Goal: Transaction & Acquisition: Subscribe to service/newsletter

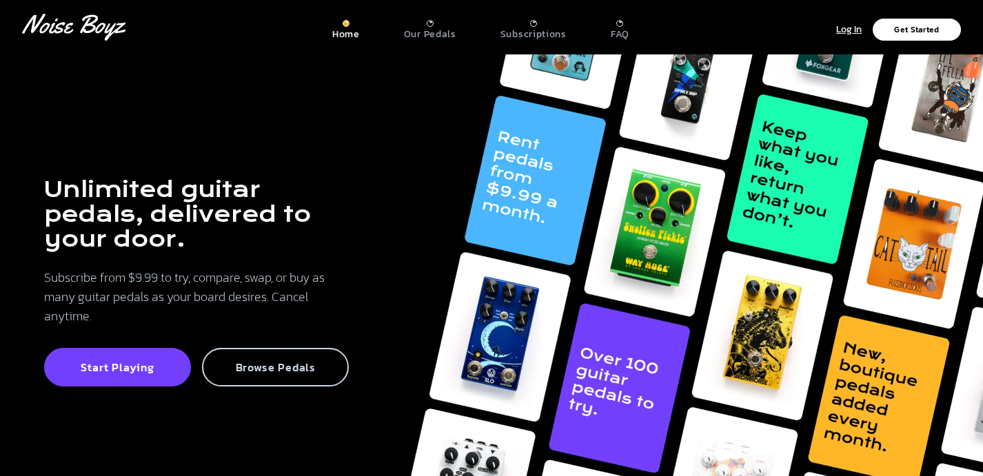
click at [258, 372] on p "Browse Pedals" at bounding box center [275, 368] width 117 height 14
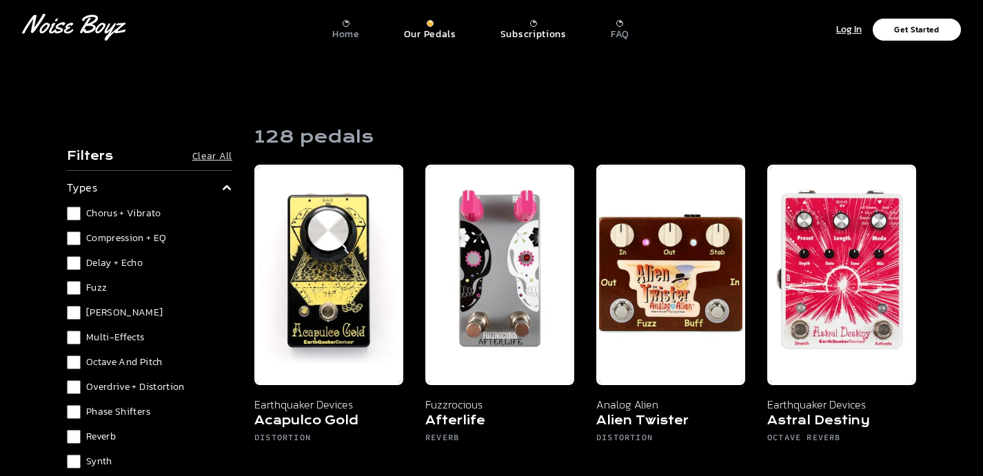
click at [521, 32] on p "Subscriptions" at bounding box center [534, 34] width 66 height 12
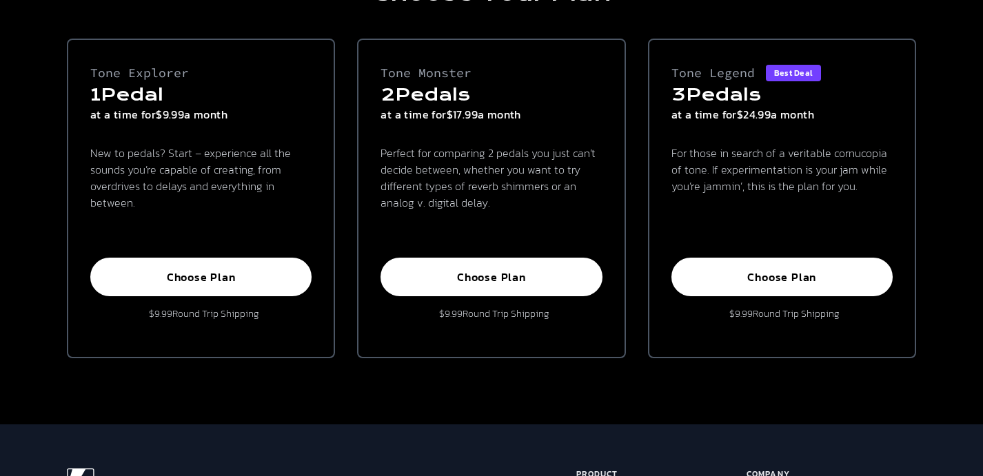
scroll to position [142, 0]
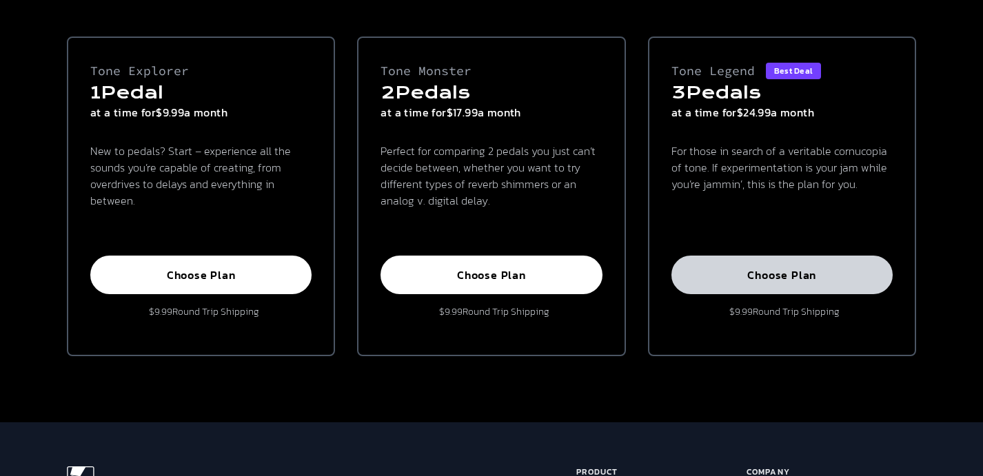
click at [745, 277] on p "Choose Plan" at bounding box center [782, 275] width 191 height 14
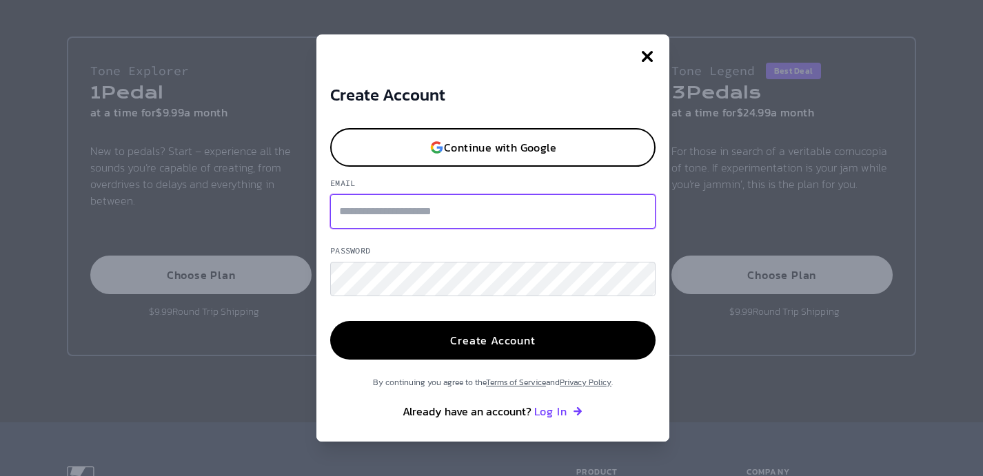
click at [487, 214] on input "Email" at bounding box center [492, 211] width 325 height 34
type input "**********"
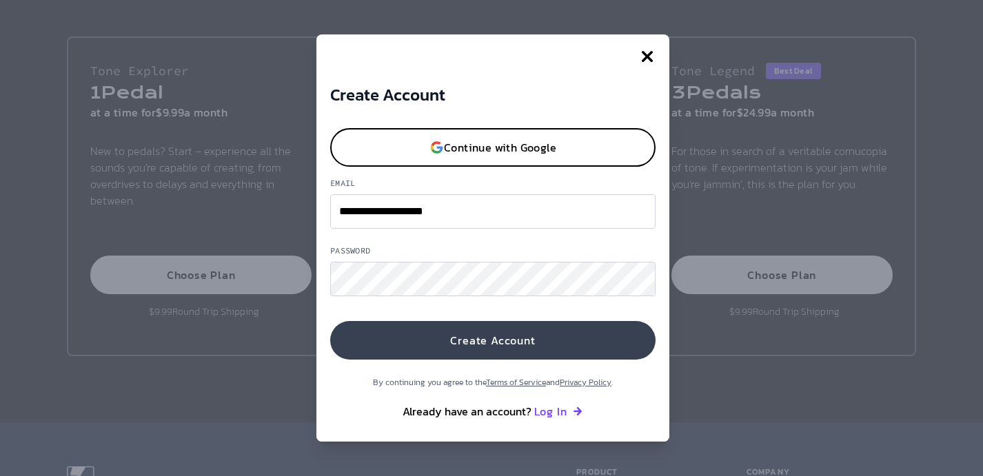
click at [459, 336] on button "Create Account" at bounding box center [492, 340] width 325 height 39
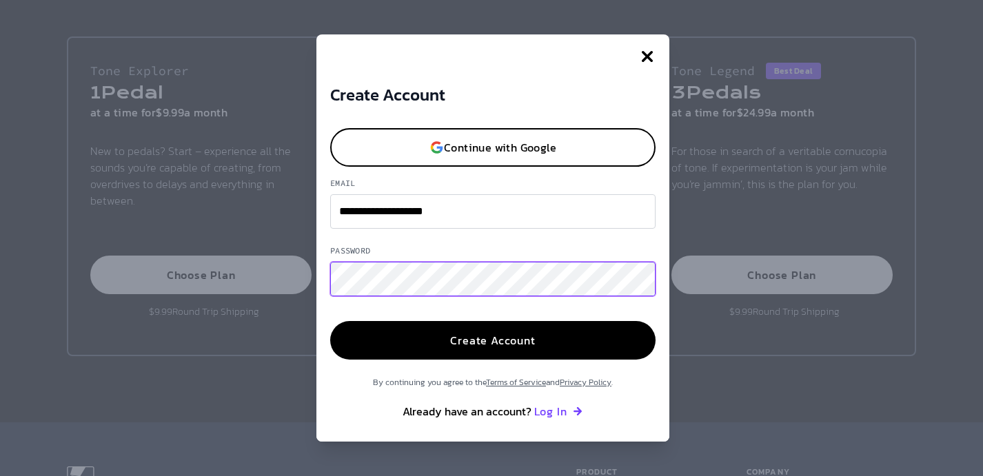
click at [330, 321] on button "Create Account" at bounding box center [492, 340] width 325 height 39
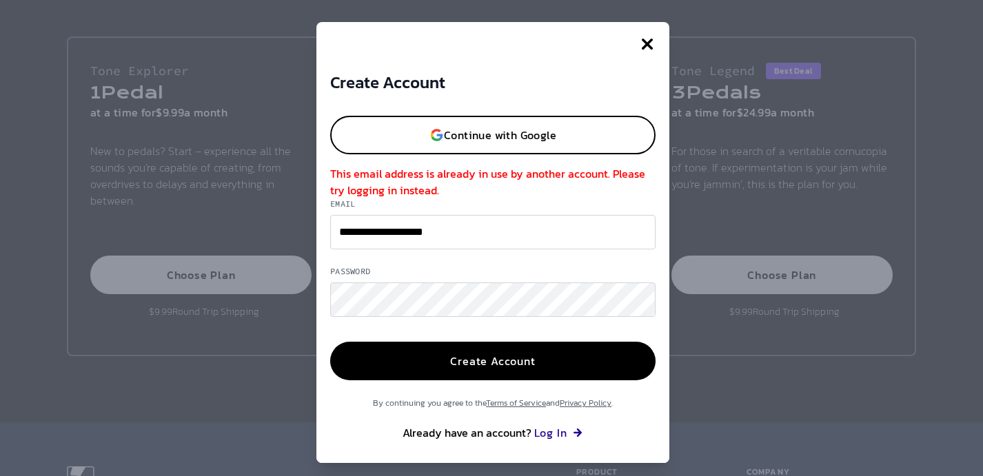
click at [552, 432] on button "Log In" at bounding box center [559, 433] width 50 height 17
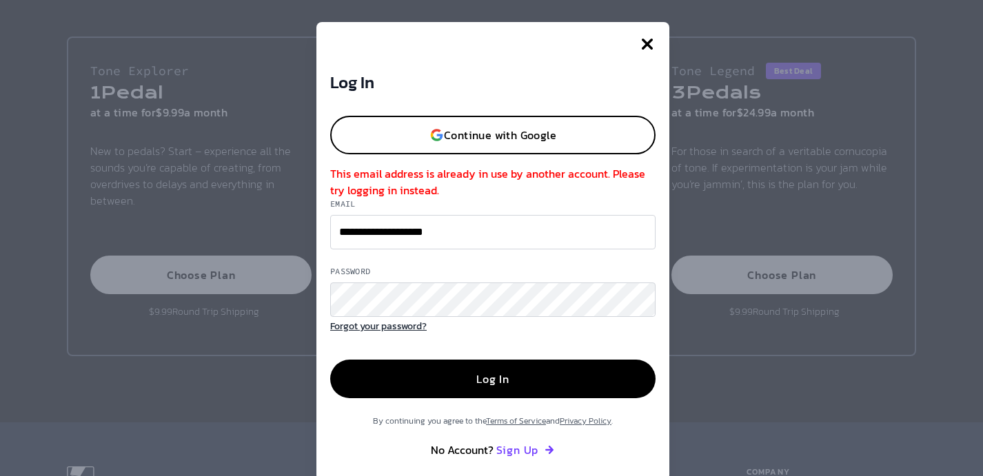
click at [410, 323] on button "Forgot your password?" at bounding box center [378, 327] width 97 height 16
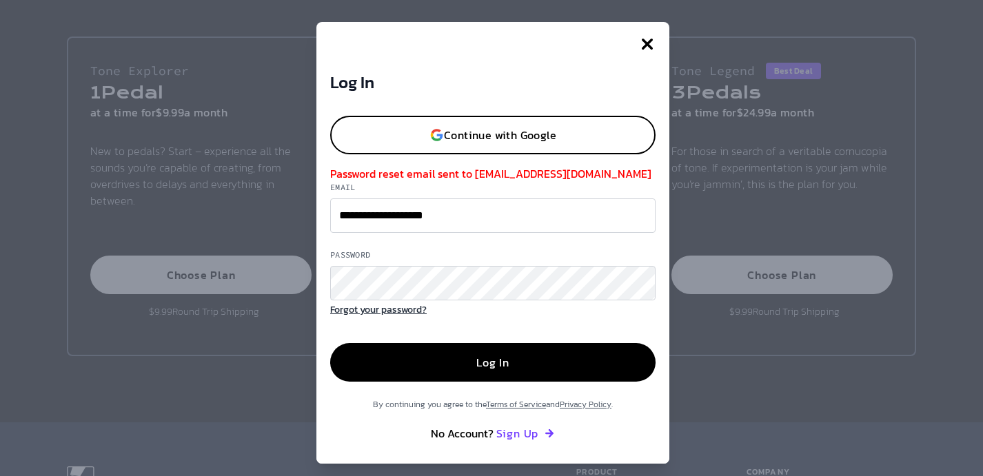
click at [404, 310] on button "Forgot your password?" at bounding box center [378, 311] width 97 height 16
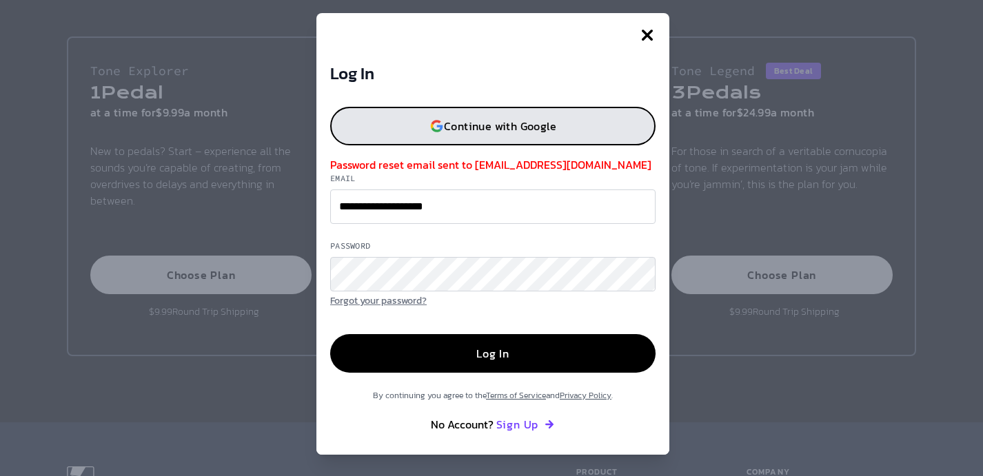
click at [557, 137] on button "Continue with Google" at bounding box center [492, 126] width 325 height 39
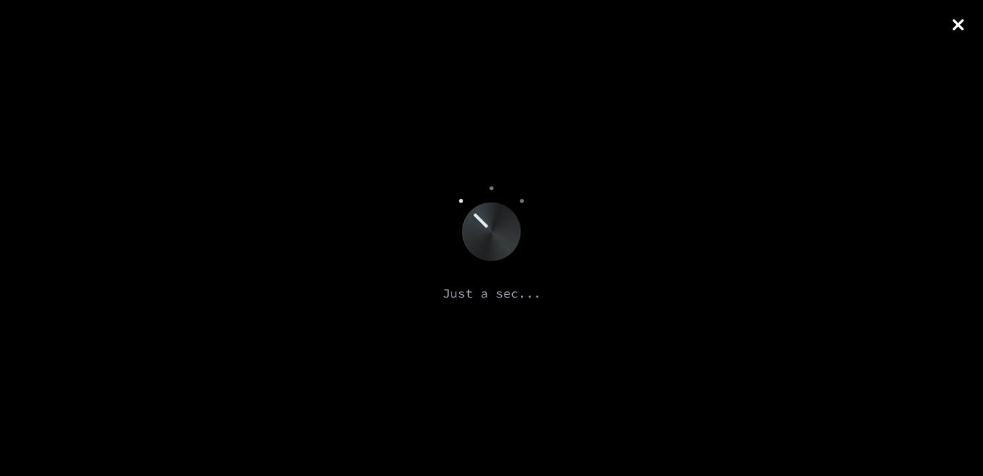
scroll to position [114, 0]
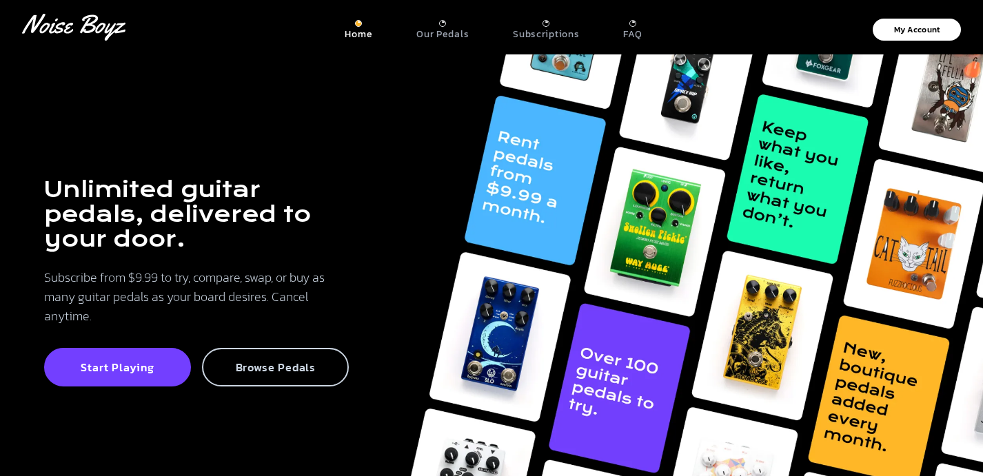
click at [239, 348] on div "Browse Pedals" at bounding box center [275, 367] width 147 height 39
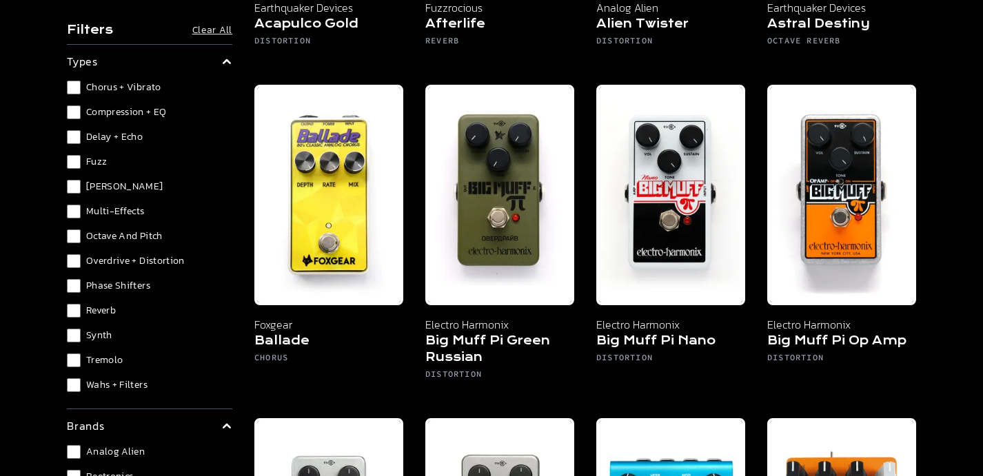
scroll to position [394, 0]
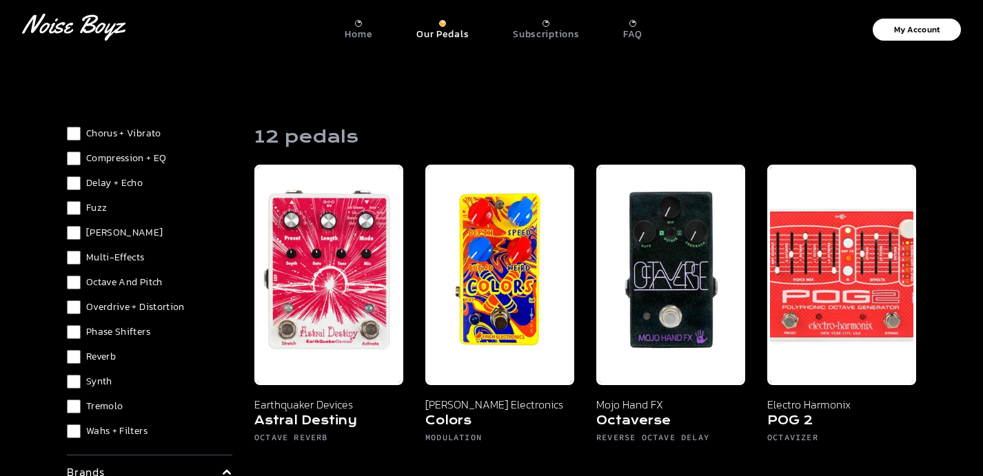
scroll to position [83, 0]
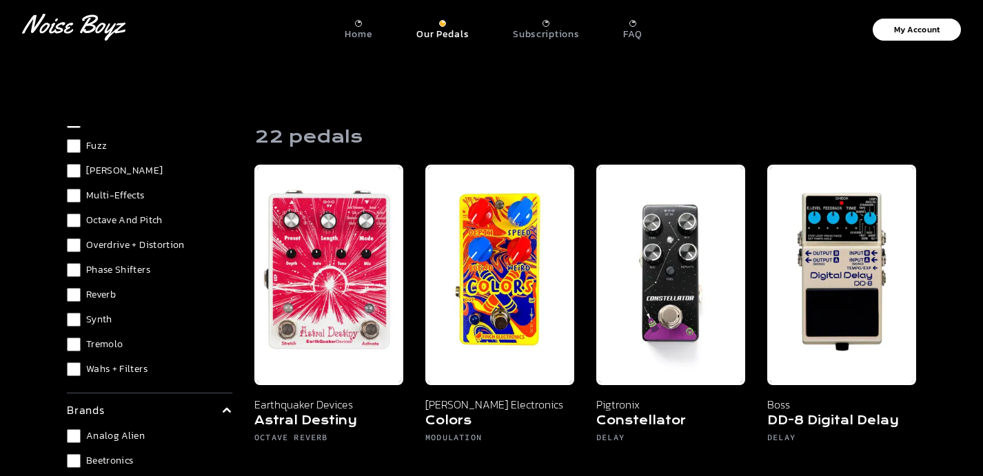
scroll to position [138, 0]
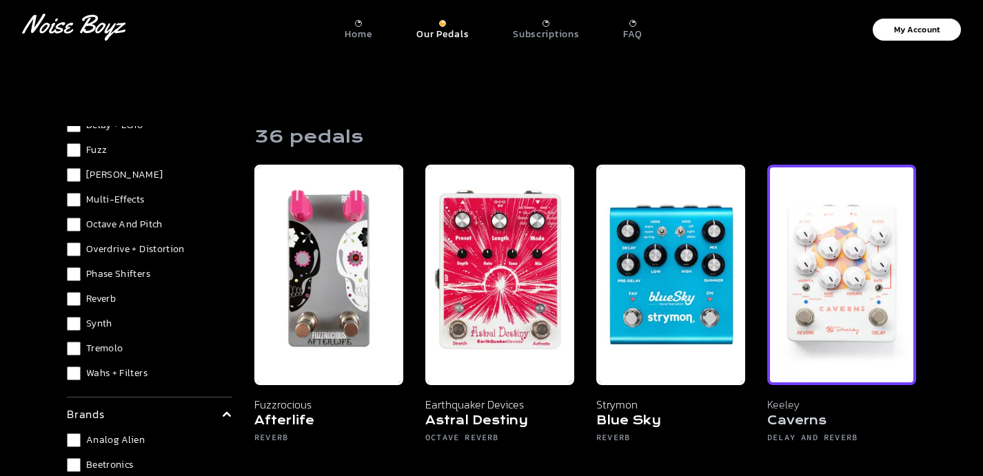
click at [843, 258] on img at bounding box center [841, 275] width 149 height 221
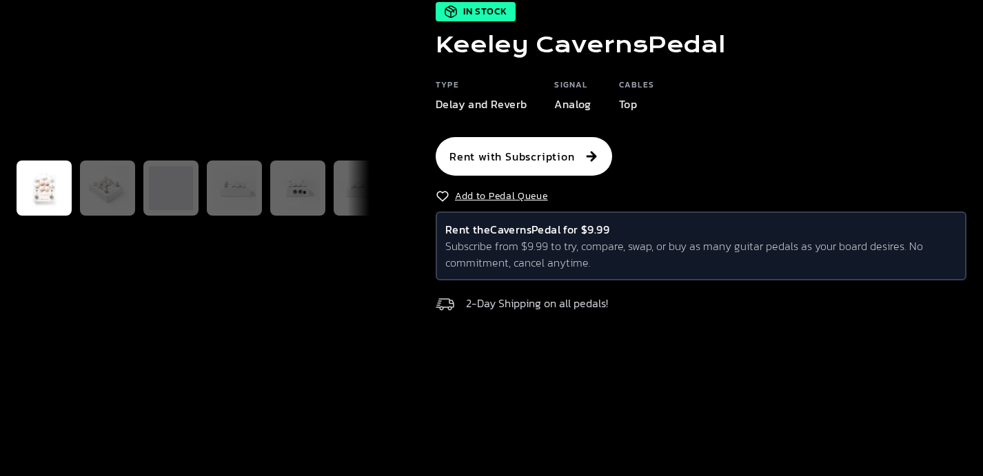
scroll to position [123, 0]
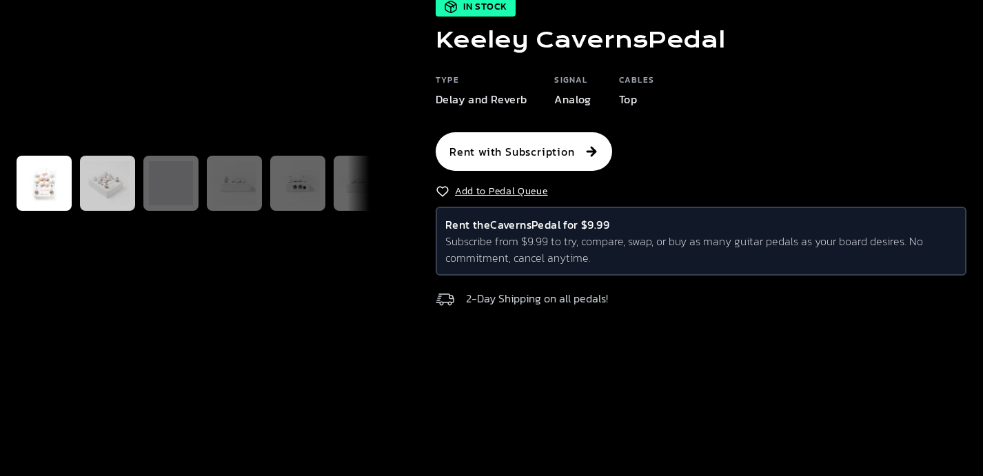
click at [111, 205] on img at bounding box center [107, 183] width 44 height 44
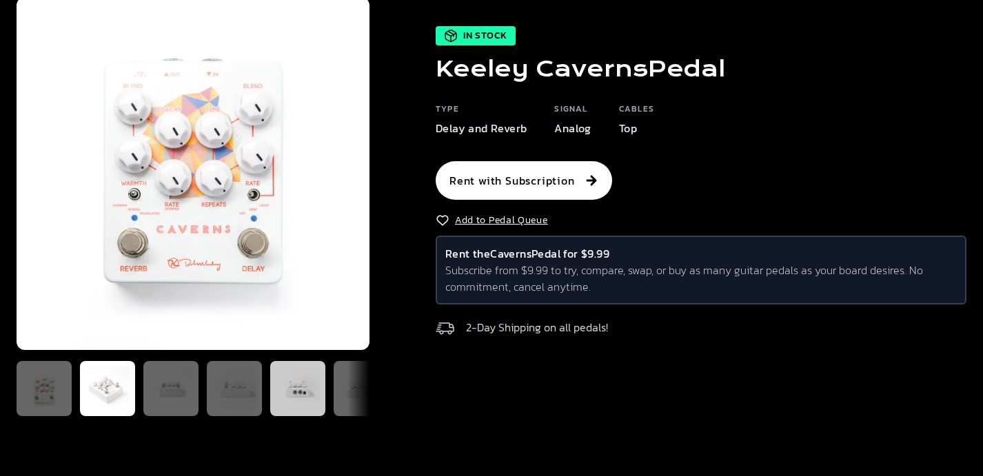
scroll to position [0, 30]
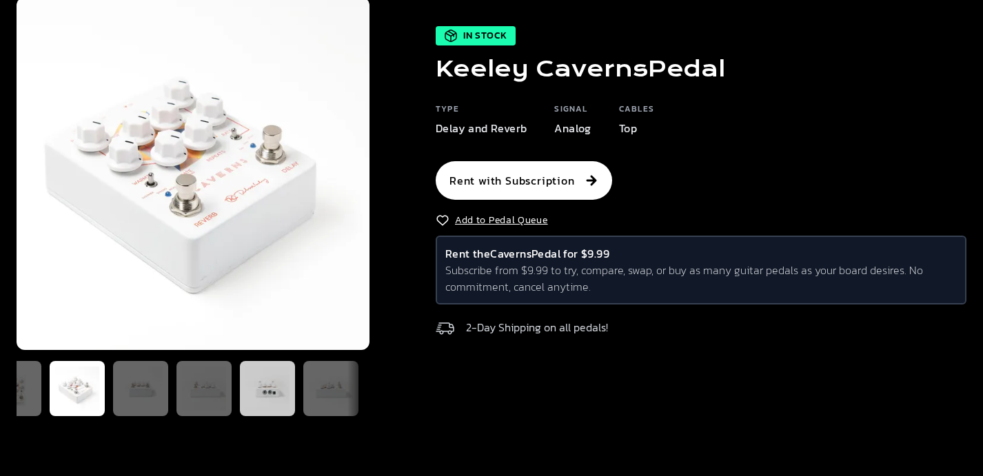
click at [292, 390] on div at bounding box center [267, 388] width 55 height 55
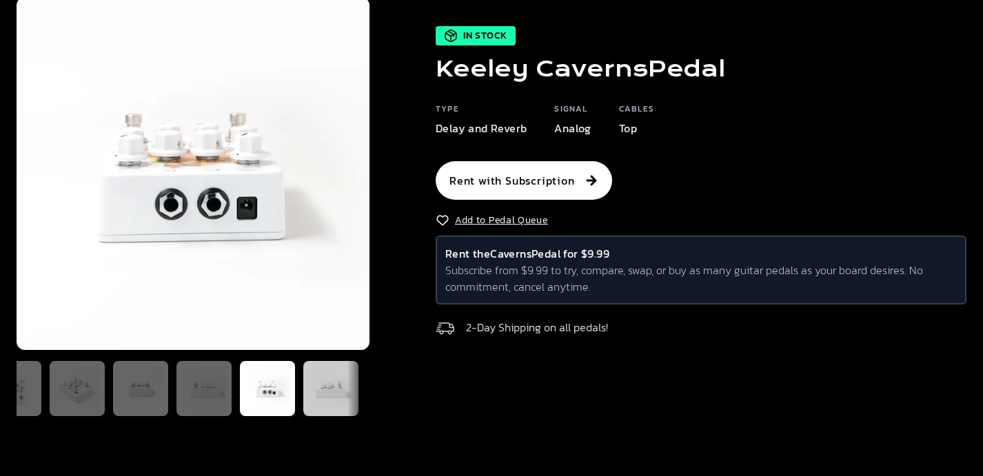
click at [332, 391] on img at bounding box center [331, 389] width 44 height 44
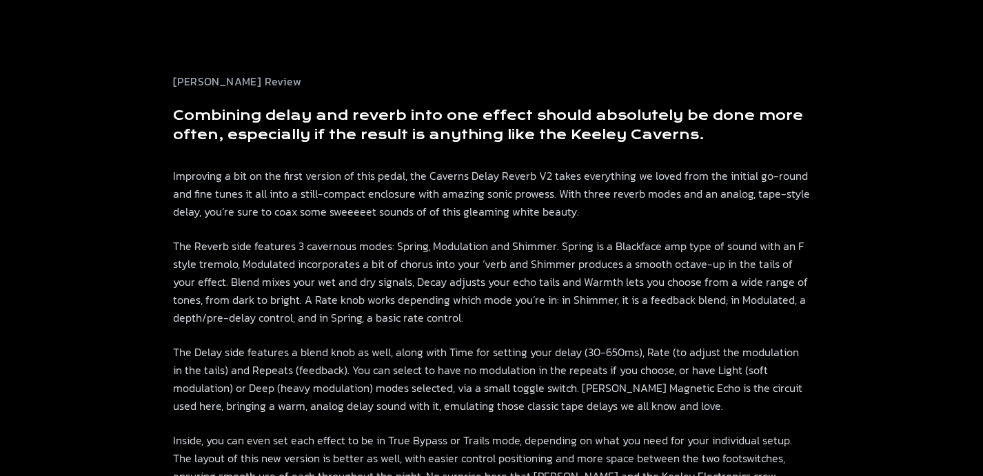
scroll to position [0, 0]
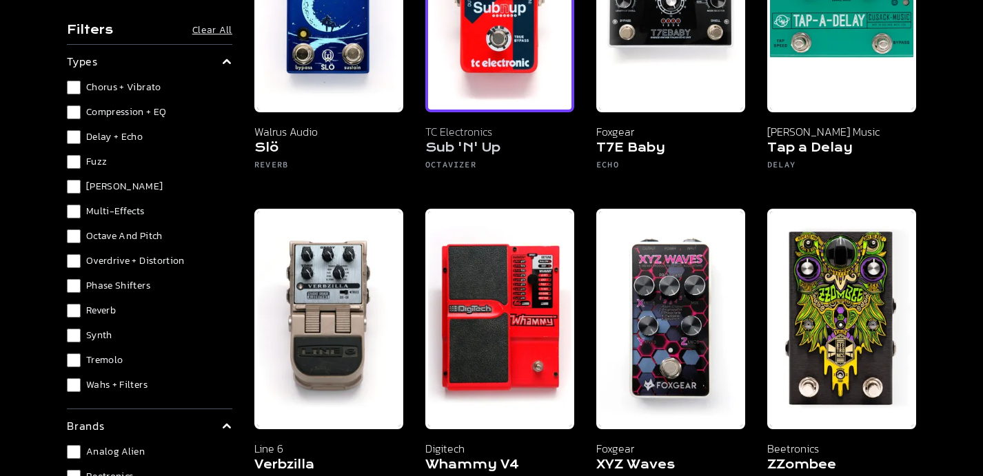
scroll to position [2382, 0]
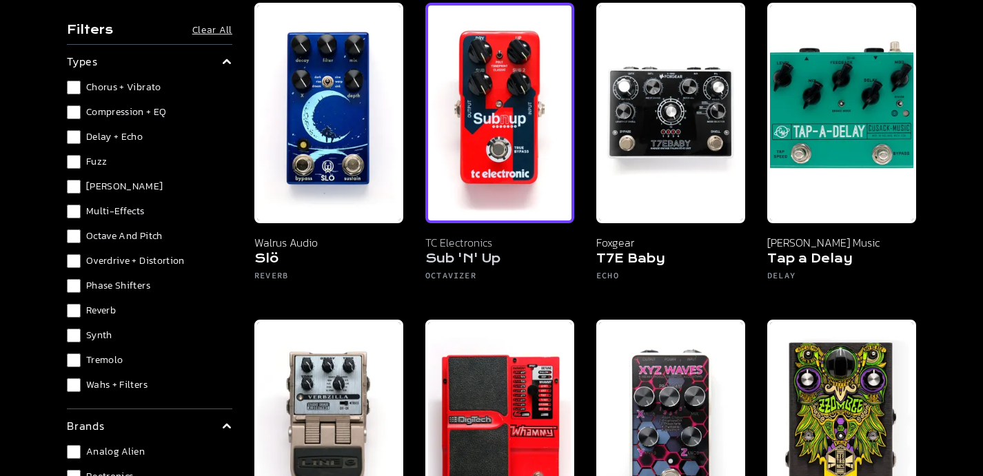
click at [495, 148] on img at bounding box center [499, 113] width 149 height 221
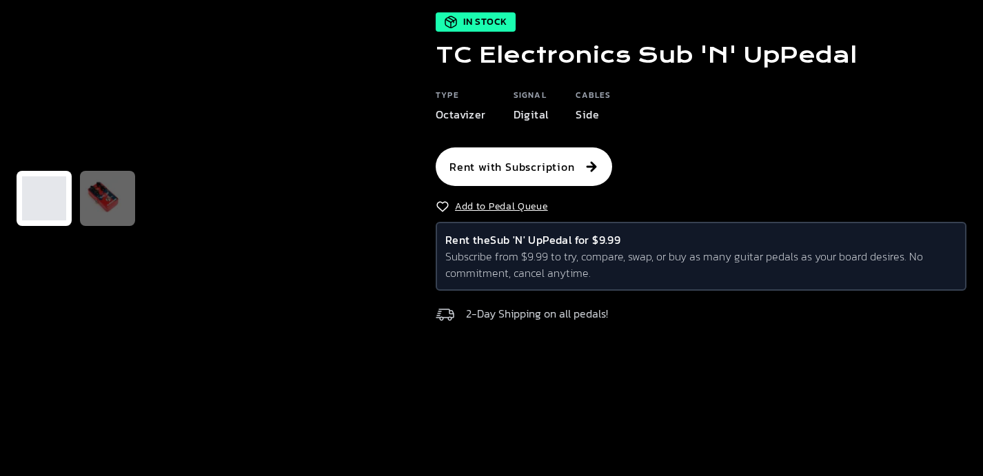
scroll to position [111, 0]
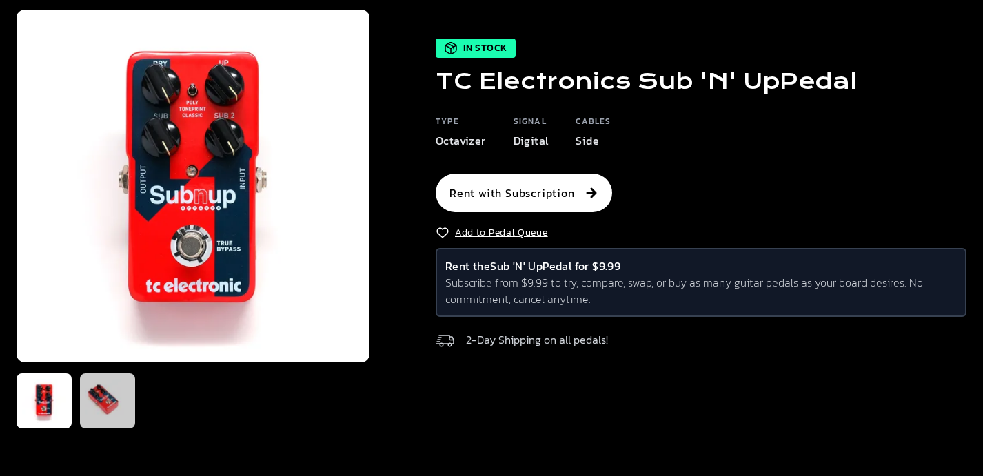
click at [98, 404] on img at bounding box center [107, 401] width 44 height 44
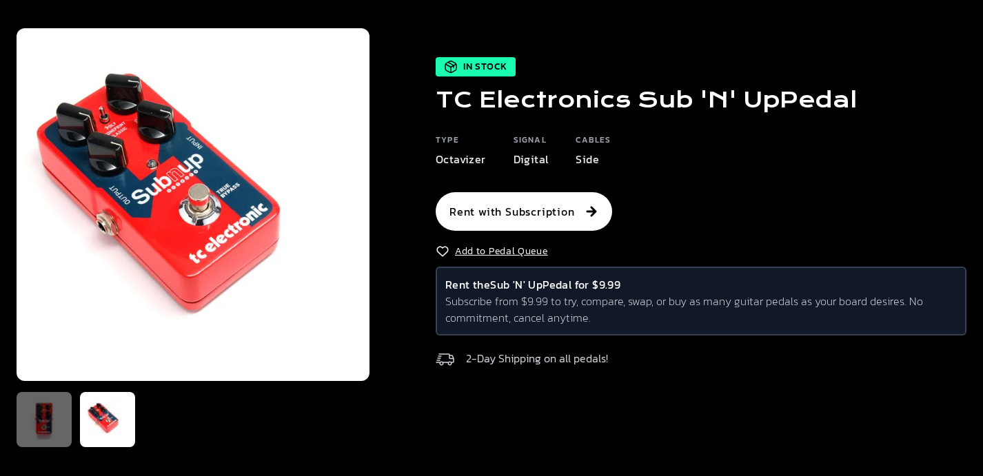
scroll to position [94, 0]
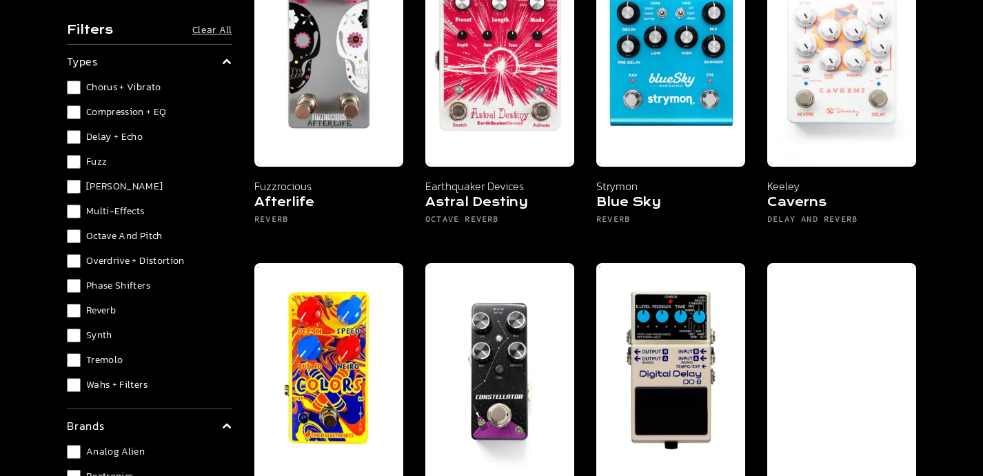
scroll to position [216, 0]
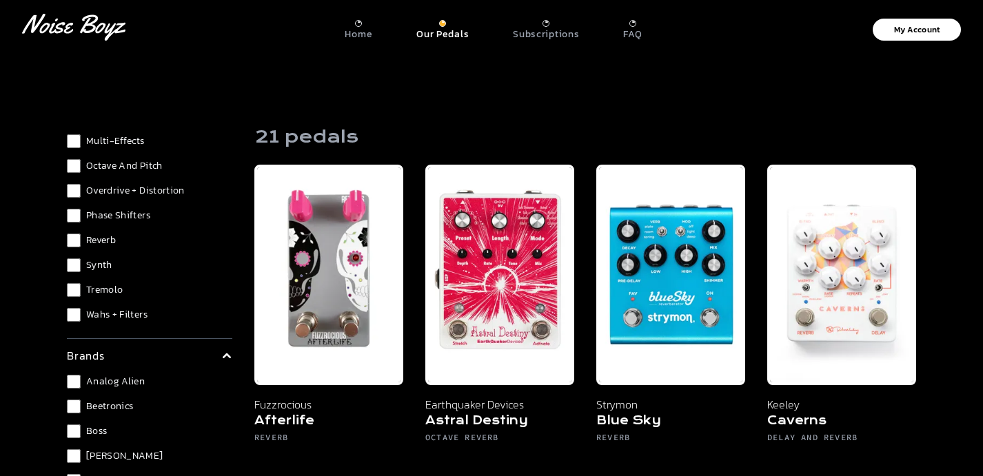
scroll to position [201, 0]
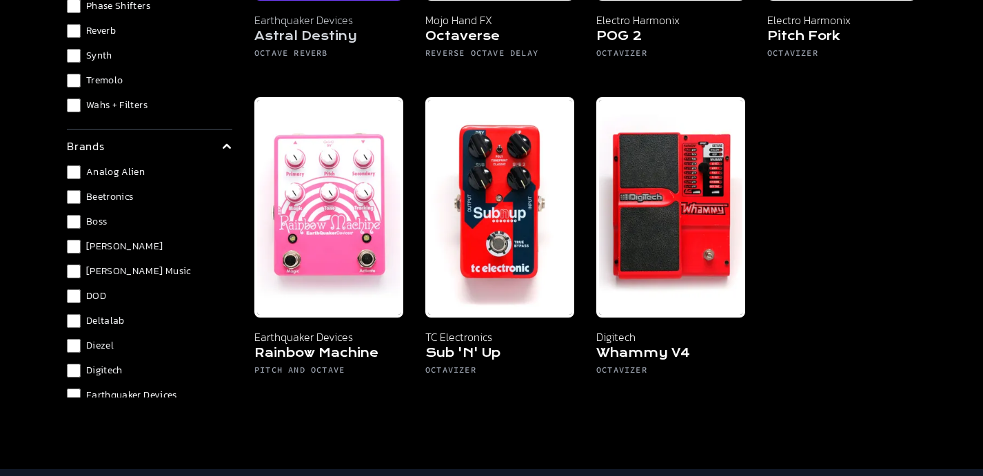
scroll to position [389, 0]
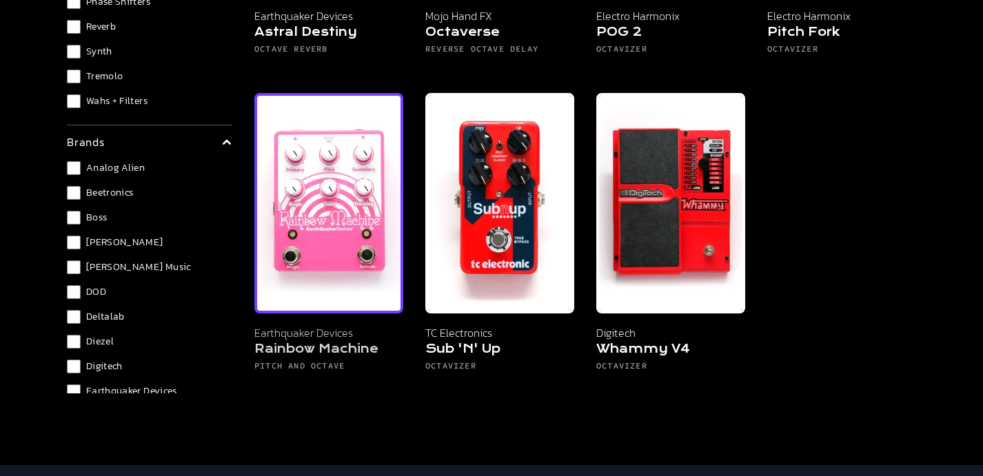
click at [332, 235] on img at bounding box center [328, 203] width 149 height 221
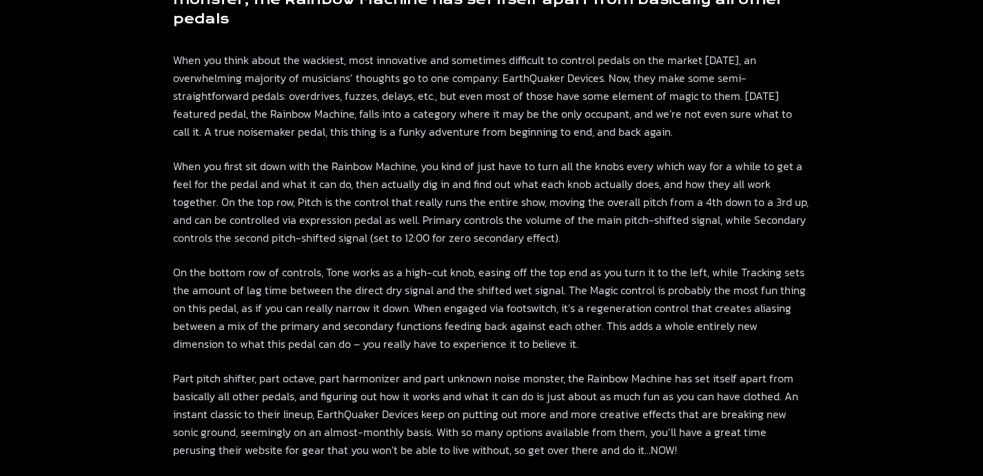
scroll to position [698, 0]
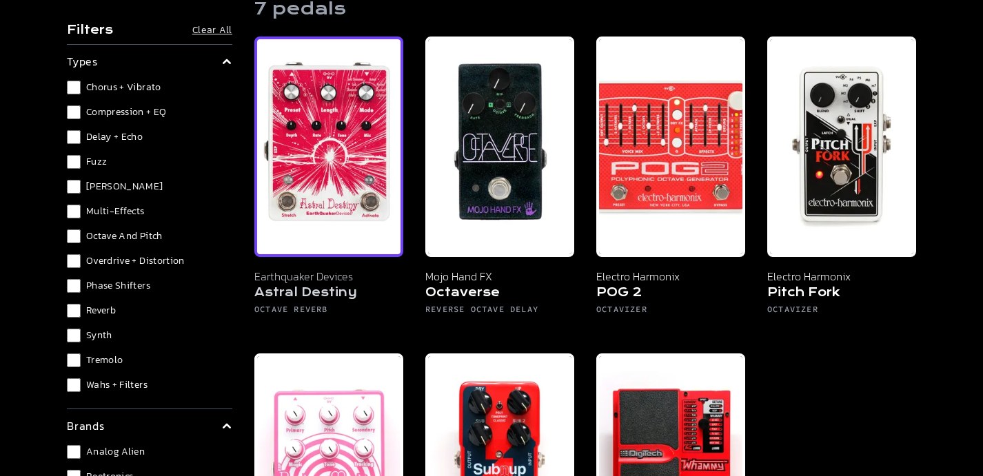
scroll to position [127, 0]
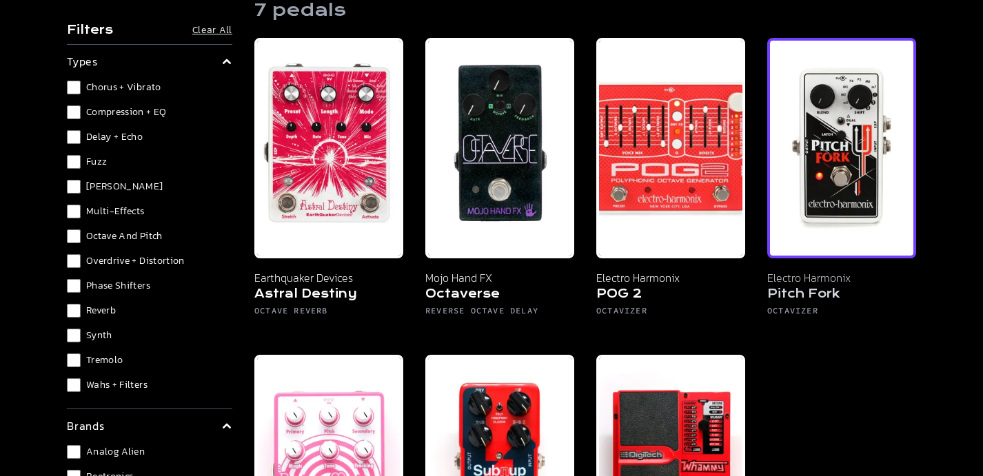
click at [855, 160] on img at bounding box center [841, 148] width 149 height 221
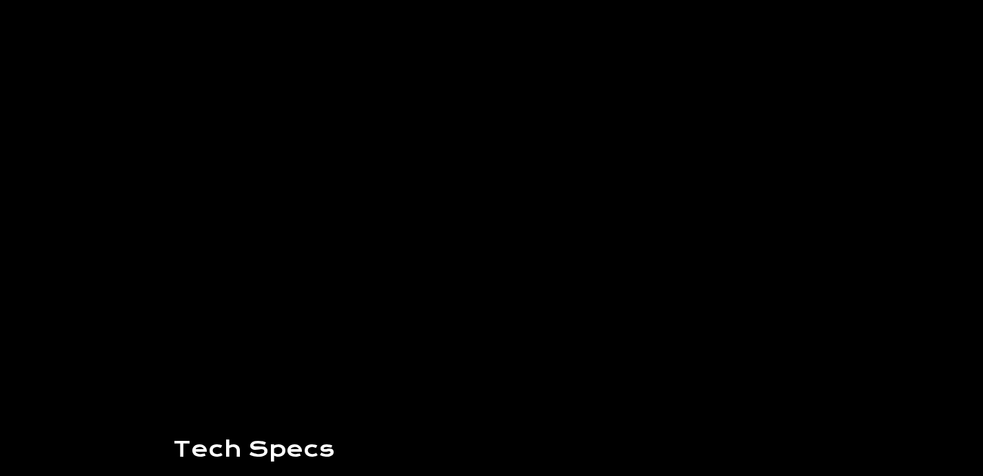
scroll to position [1023, 0]
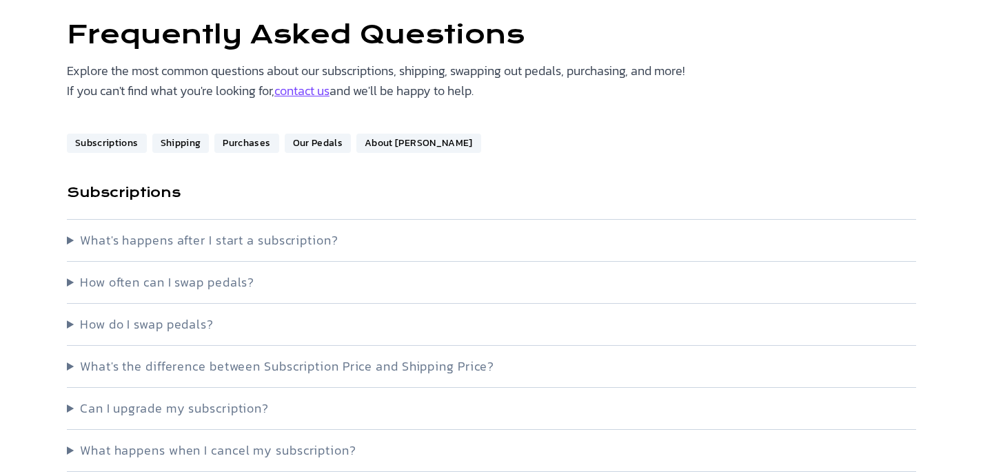
scroll to position [94, 0]
click at [85, 284] on summary "How often can I swap pedals?" at bounding box center [491, 283] width 849 height 19
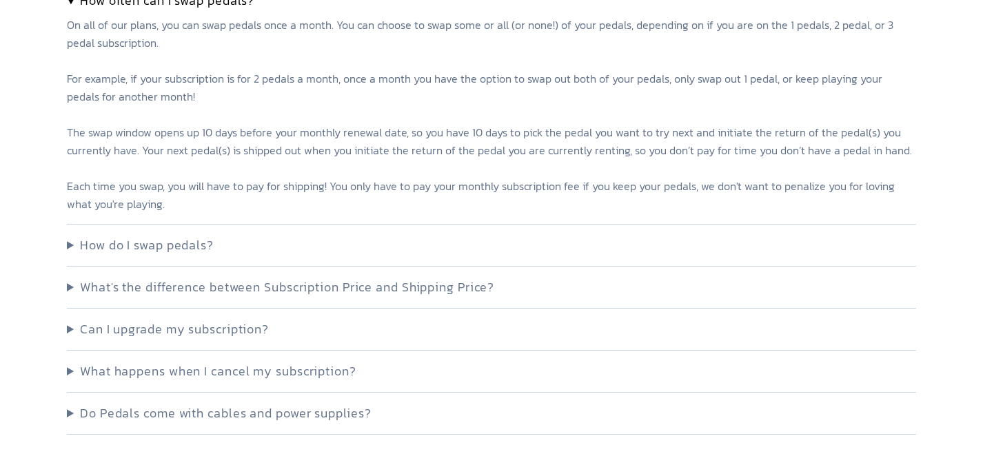
scroll to position [378, 0]
drag, startPoint x: 69, startPoint y: 289, endPoint x: 41, endPoint y: 292, distance: 28.4
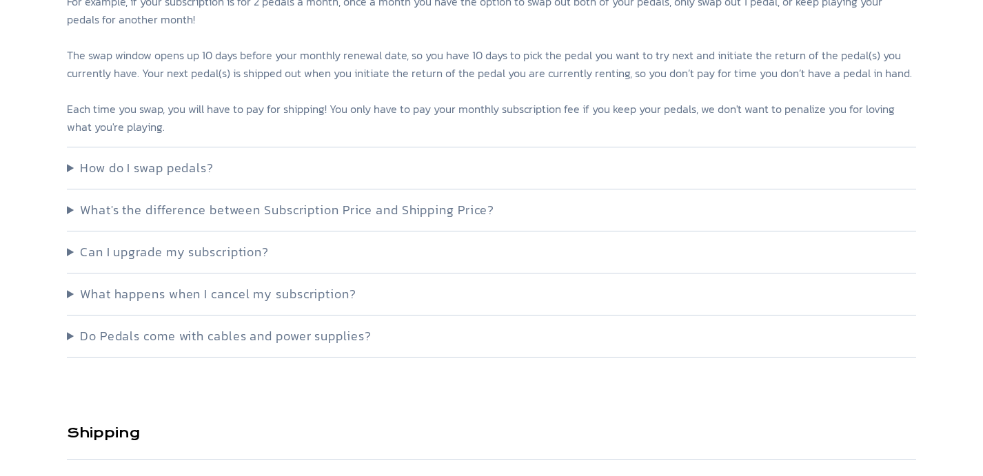
scroll to position [457, 0]
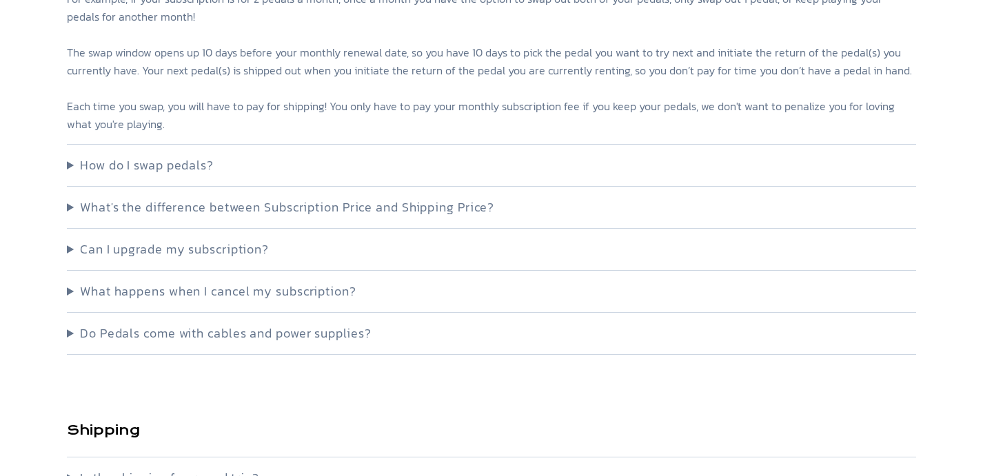
click at [71, 289] on summary "What happens when I cancel my subscription?" at bounding box center [491, 291] width 849 height 19
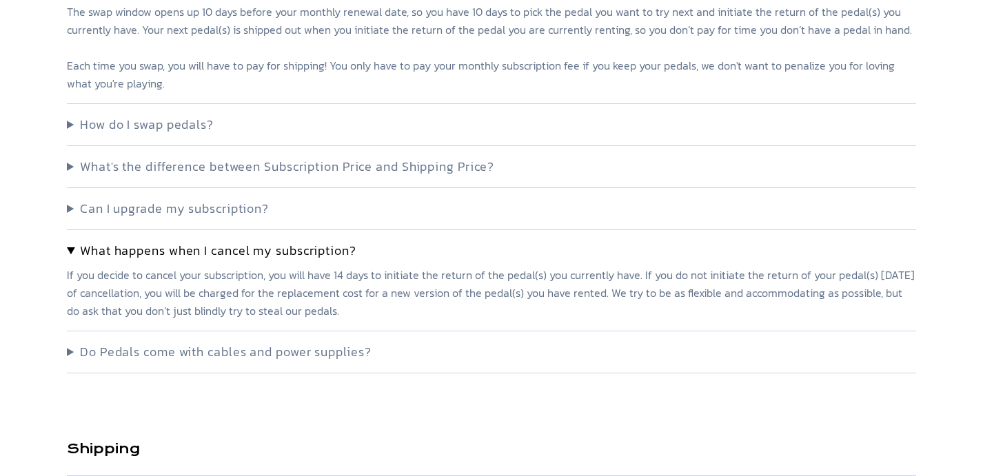
scroll to position [507, 0]
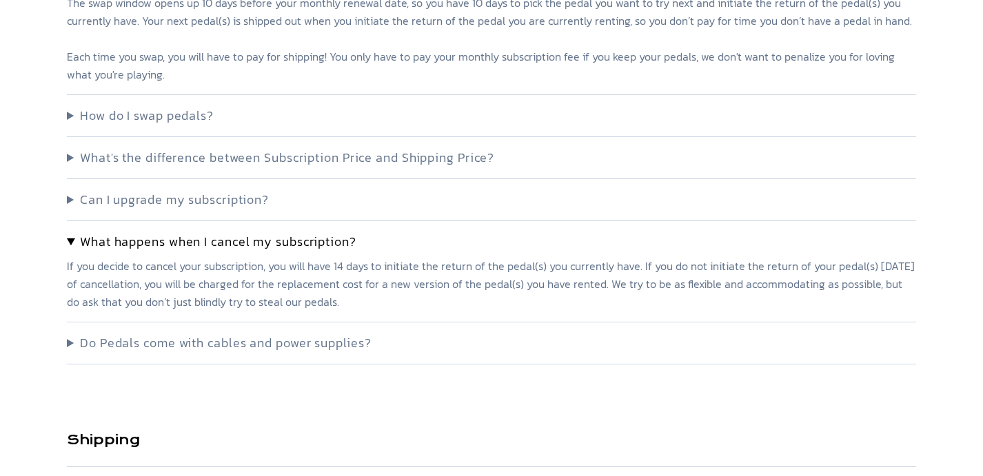
click at [70, 345] on summary "Do Pedals come with cables and power supplies?" at bounding box center [491, 343] width 849 height 19
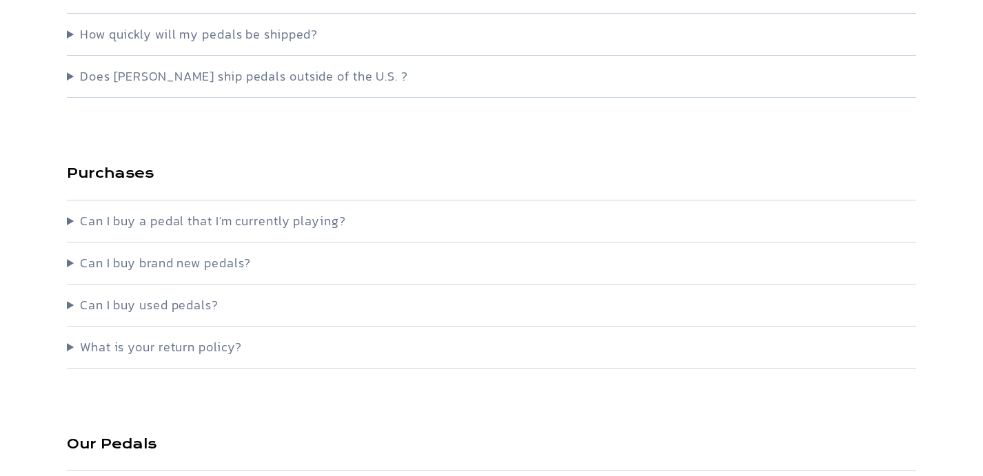
scroll to position [1221, 0]
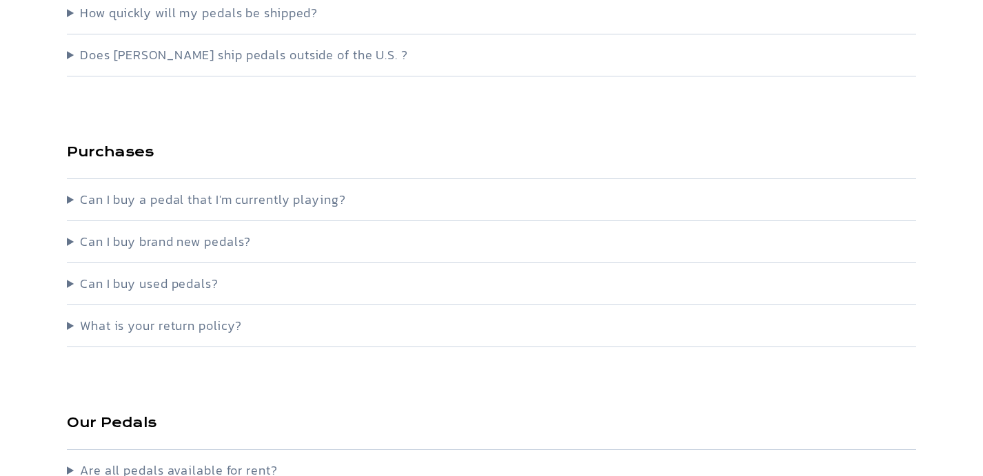
click at [69, 198] on summary "Can I buy a pedal that I'm currently playing?" at bounding box center [491, 199] width 849 height 19
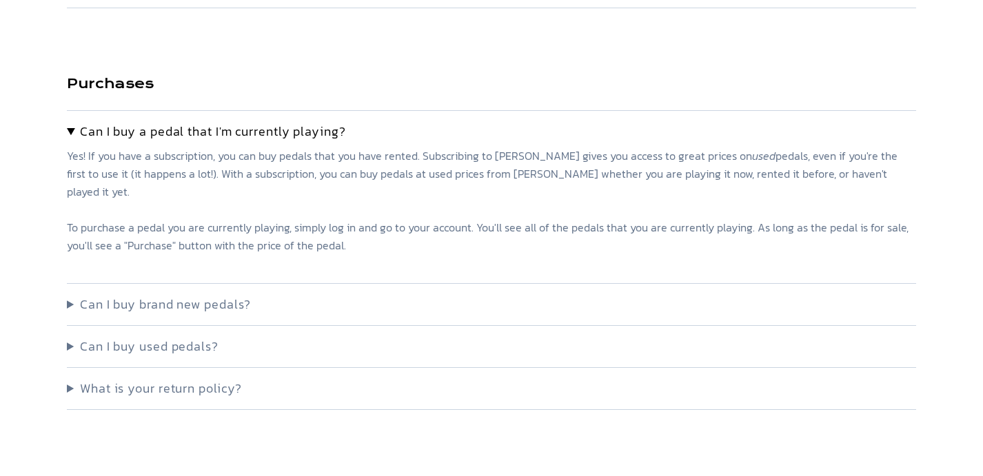
scroll to position [1298, 0]
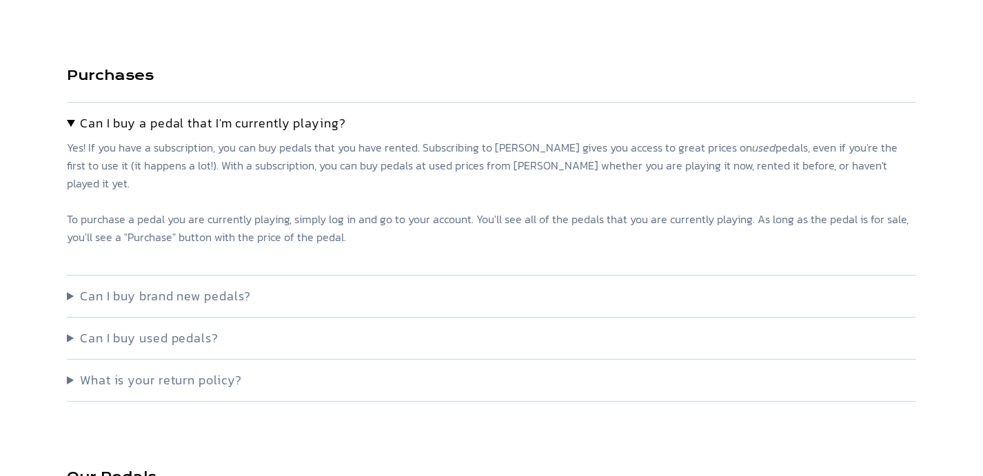
click at [70, 287] on summary "Can I buy brand new pedals?" at bounding box center [491, 296] width 849 height 19
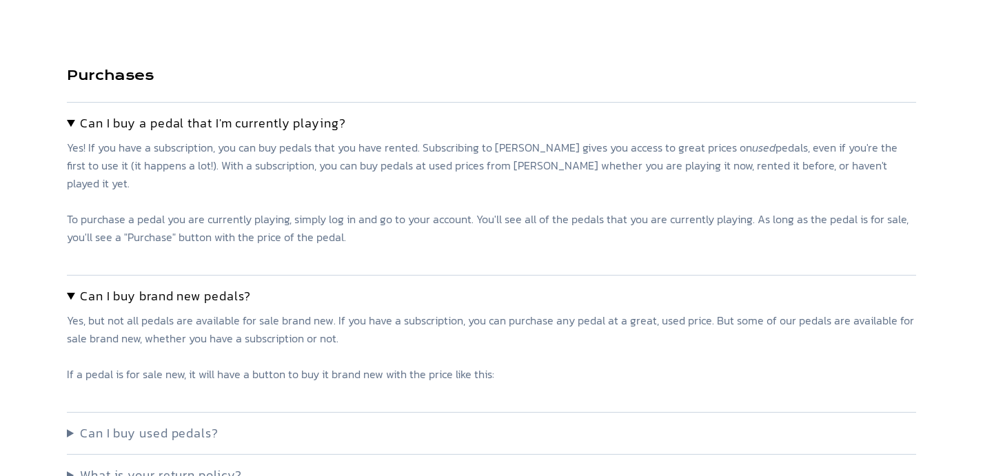
click at [70, 287] on summary "Can I buy brand new pedals?" at bounding box center [491, 296] width 849 height 19
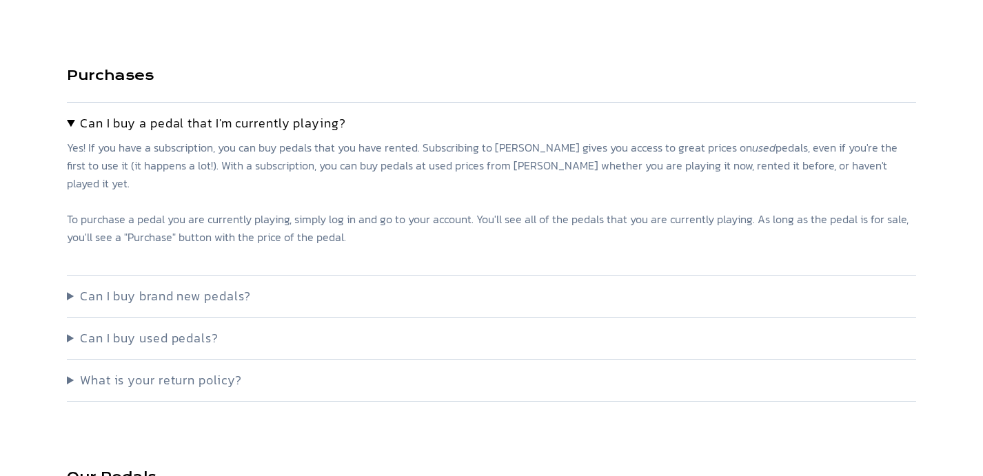
click at [72, 329] on summary "Can I buy used pedals?" at bounding box center [491, 338] width 849 height 19
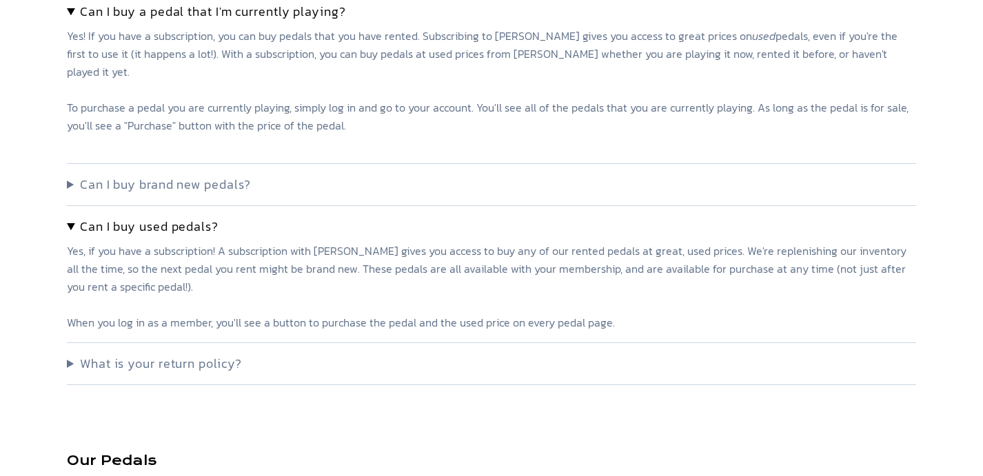
scroll to position [1419, 0]
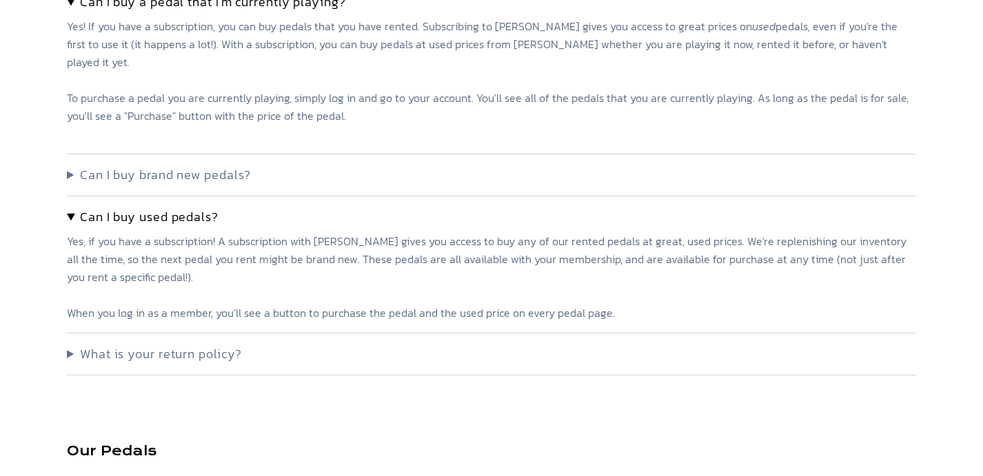
click at [70, 345] on summary "What is your return policy?" at bounding box center [491, 354] width 849 height 19
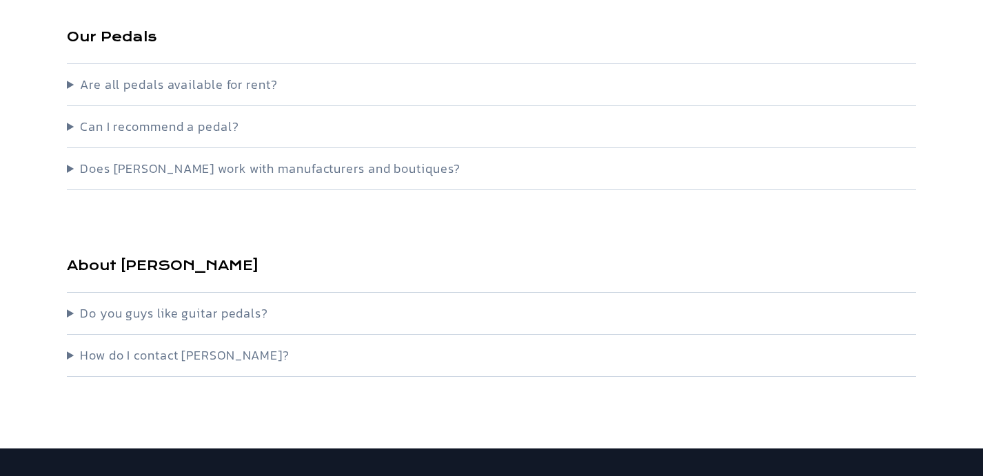
scroll to position [1880, 0]
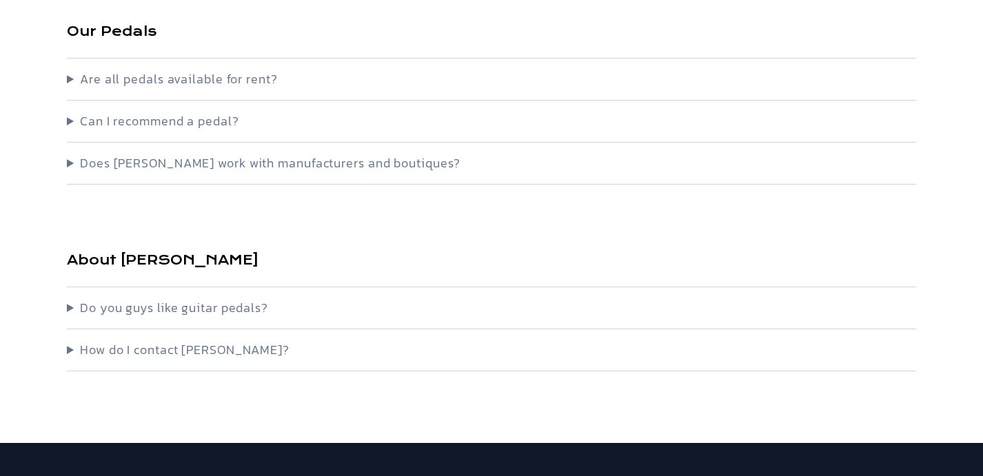
click at [68, 299] on summary "Do you guys like guitar pedals?" at bounding box center [491, 308] width 849 height 19
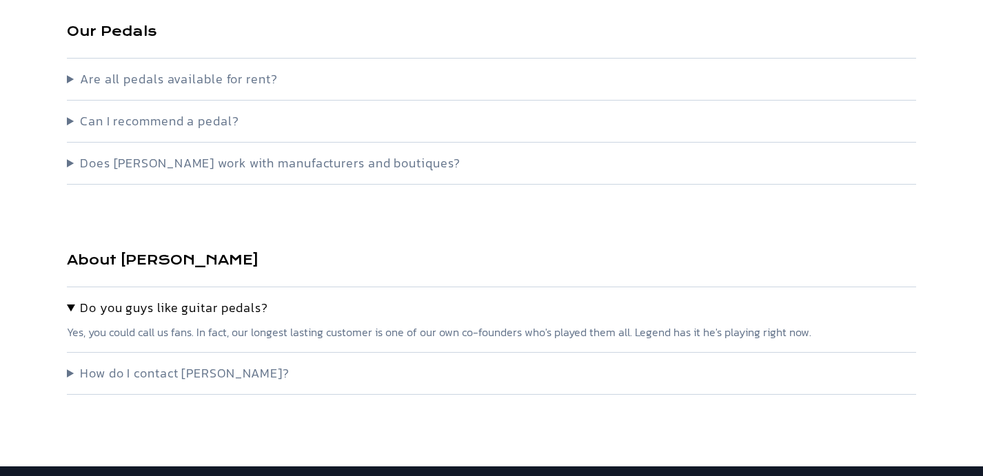
click at [68, 299] on summary "Do you guys like guitar pedals?" at bounding box center [491, 308] width 849 height 19
